Goal: Information Seeking & Learning: Find specific fact

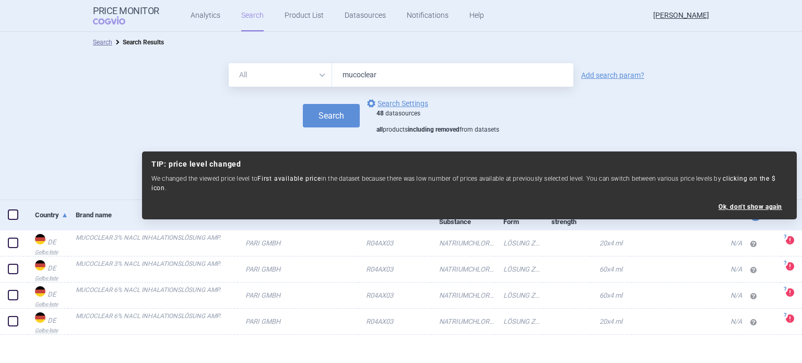
click at [416, 79] on input "mucoclear" at bounding box center [452, 75] width 241 height 24
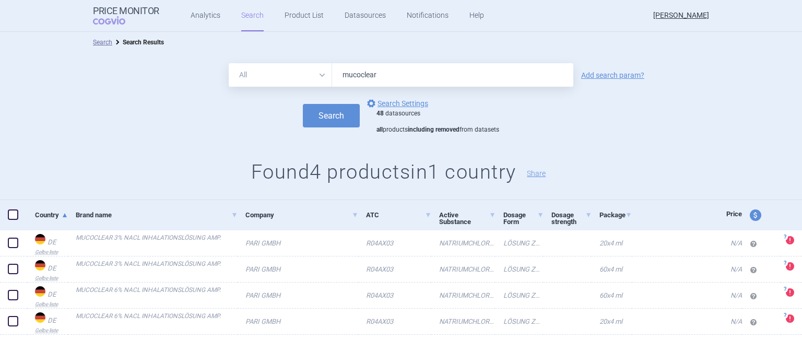
click at [416, 79] on input "mucoclear" at bounding box center [452, 75] width 241 height 24
type input "kaftrio"
click at [616, 73] on link "Add search param?" at bounding box center [612, 75] width 63 height 7
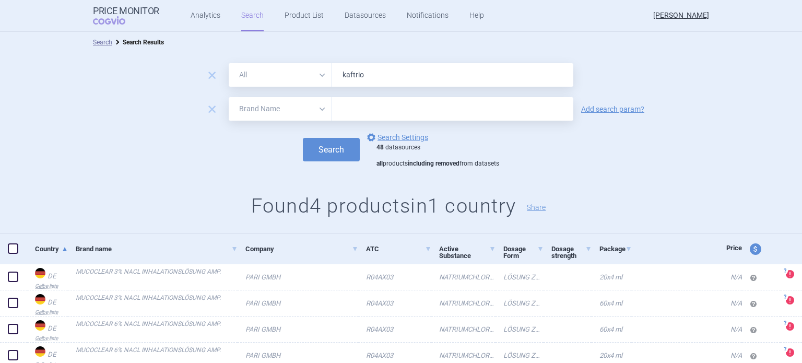
drag, startPoint x: 313, startPoint y: 123, endPoint x: 305, endPoint y: 110, distance: 15.2
click at [311, 122] on form "remove All Brand Name ATC Company Active Substance Country Newer than kaftrio r…" at bounding box center [401, 115] width 802 height 105
drag, startPoint x: 305, startPoint y: 110, endPoint x: 298, endPoint y: 119, distance: 11.9
click at [305, 110] on select "All Brand Name ATC Company Active Substance Country Newer than" at bounding box center [280, 109] width 103 height 24
select select "country"
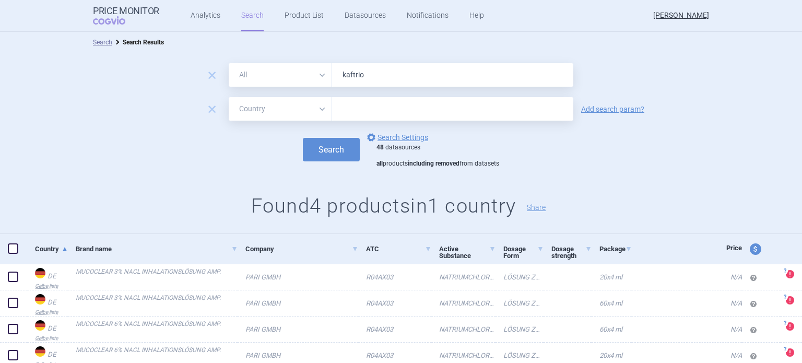
click at [229, 97] on select "All Brand Name ATC Company Active Substance Country Newer than" at bounding box center [280, 109] width 103 height 24
click at [400, 113] on input "text" at bounding box center [452, 109] width 231 height 14
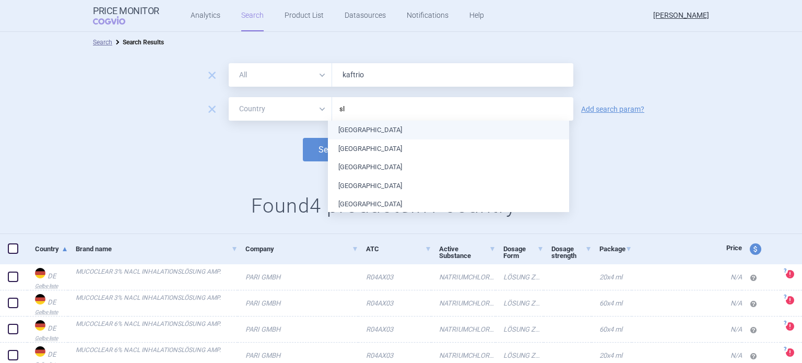
type input "slo"
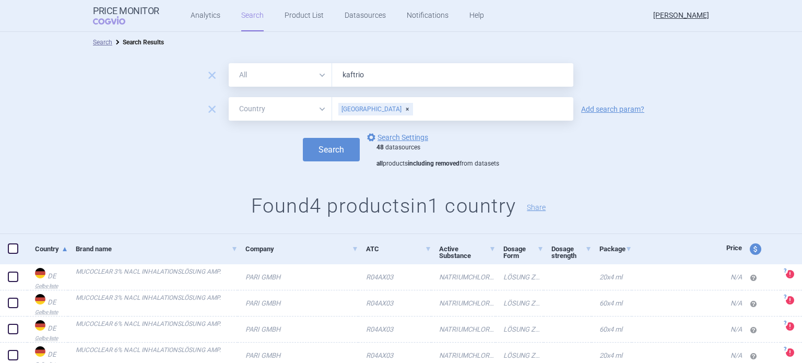
click at [303, 138] on button "Search" at bounding box center [331, 150] width 57 height 24
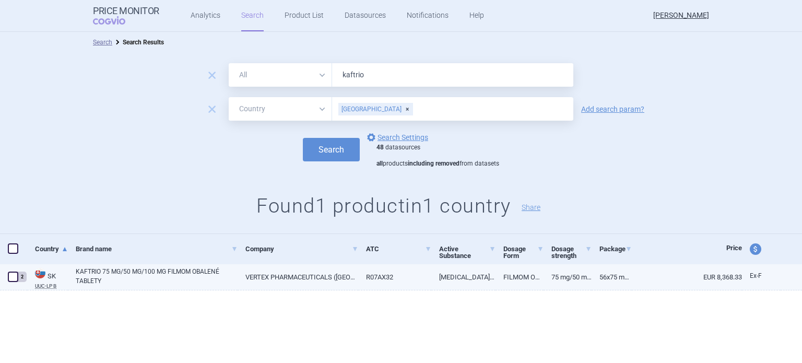
click at [205, 281] on link "KAFTRIO 75 MG/50 MG/100 MG FILMOM OBALENÉ TABLETY" at bounding box center [157, 276] width 162 height 19
select select "EUR"
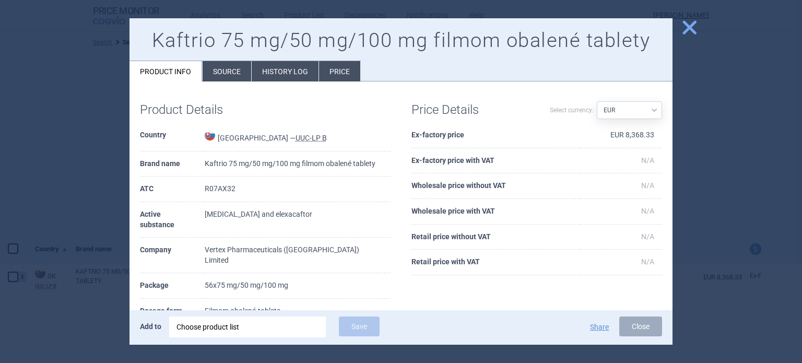
click at [309, 67] on li "History log" at bounding box center [285, 71] width 67 height 20
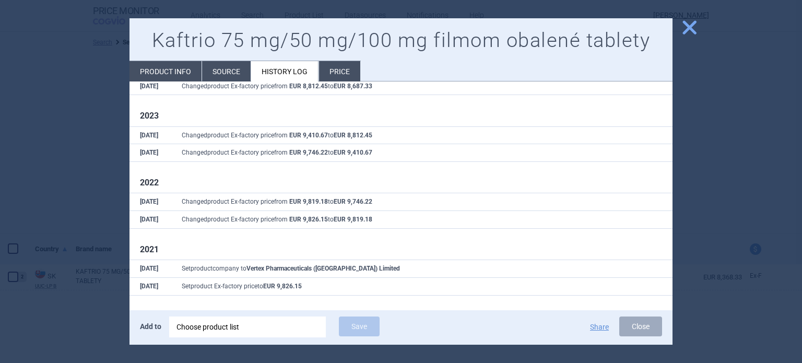
scroll to position [99, 0]
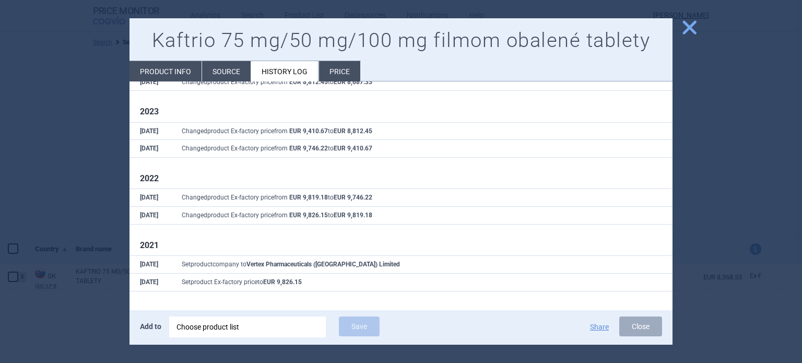
click at [88, 130] on div at bounding box center [401, 181] width 802 height 363
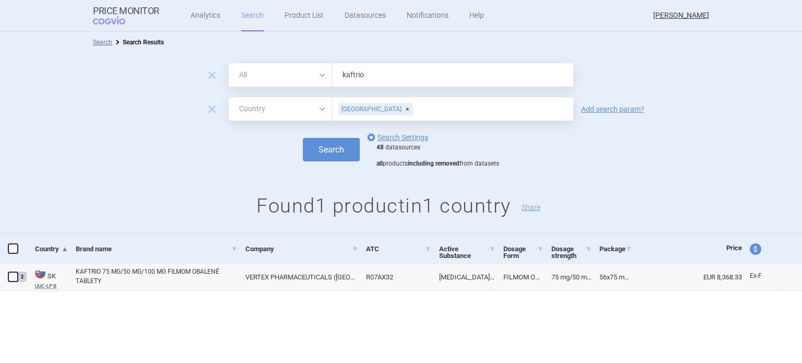
click at [405, 79] on input "kaftrio" at bounding box center [452, 75] width 241 height 24
type input "[MEDICAL_DATA]"
click at [303, 138] on button "Search" at bounding box center [331, 150] width 57 height 24
click at [319, 273] on link "VERTEX PHARMACEUTICALS ([GEOGRAPHIC_DATA]) LIMITED" at bounding box center [298, 277] width 120 height 26
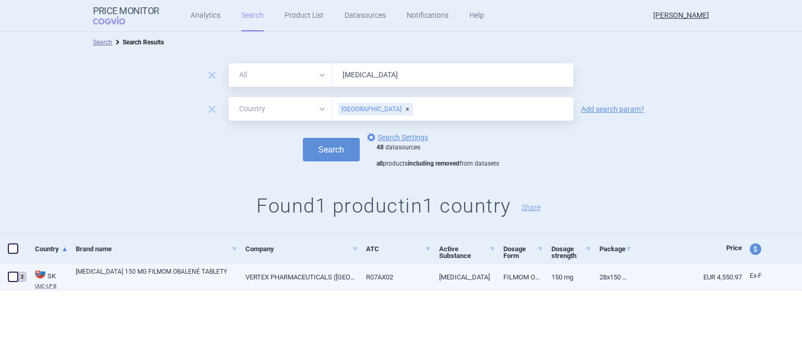
select select "EUR"
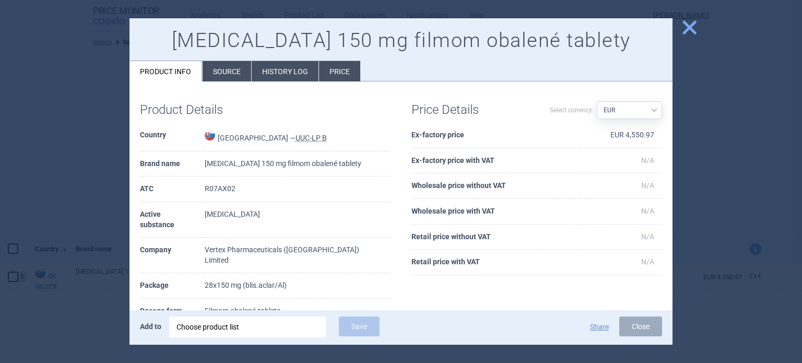
click at [301, 67] on li "History log" at bounding box center [285, 71] width 67 height 20
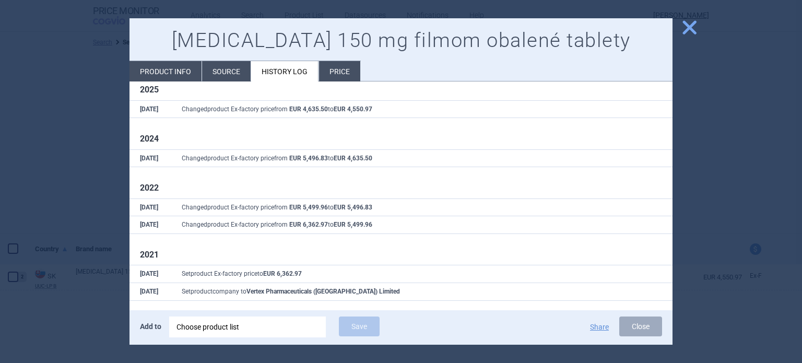
scroll to position [33, 0]
